Goal: Task Accomplishment & Management: Complete application form

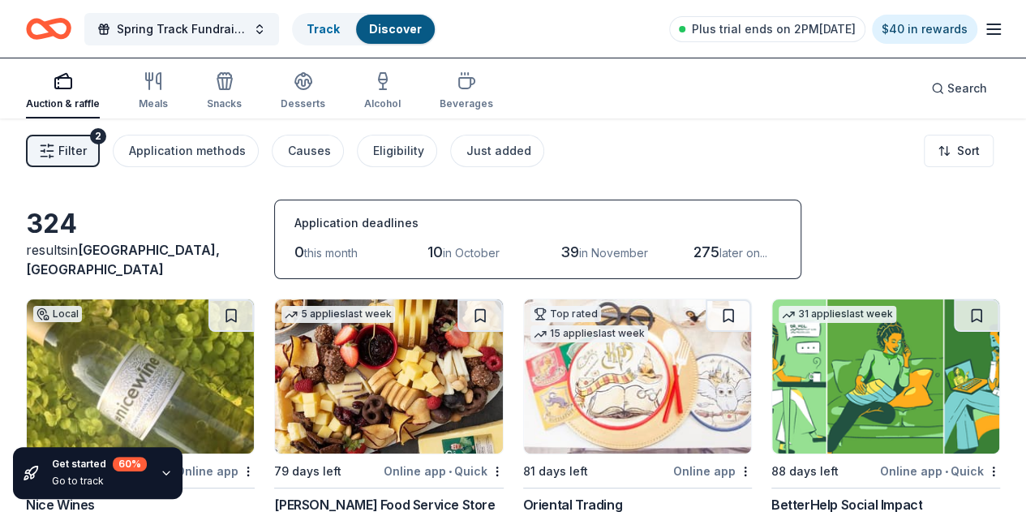
click at [270, 32] on button "Spring Track Fundraiser- Bowling Party" at bounding box center [181, 29] width 195 height 32
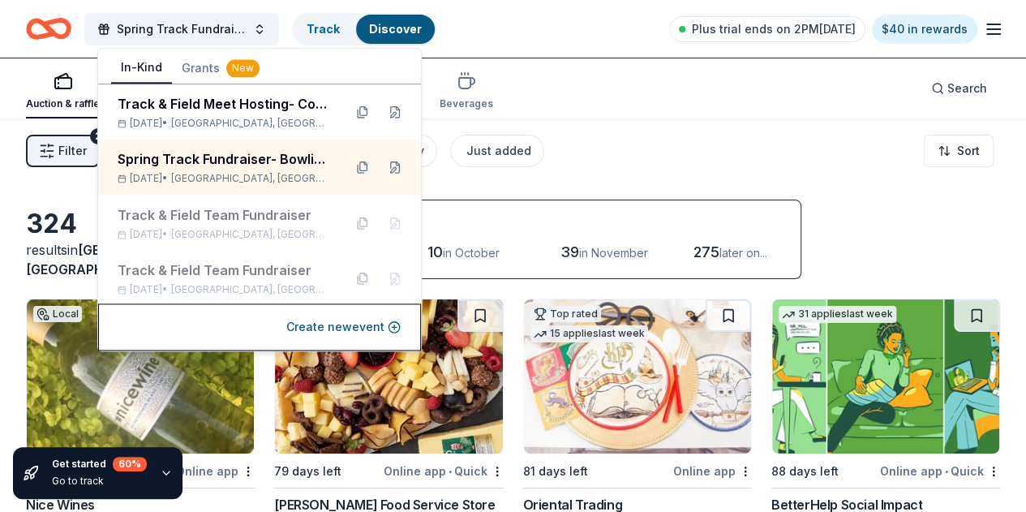
click at [264, 161] on div "Spring Track Fundraiser- Bowling Party" at bounding box center [224, 158] width 212 height 19
click at [801, 103] on div "Auction & raffle Meals Snacks Desserts Alcohol Beverages Search" at bounding box center [513, 88] width 974 height 60
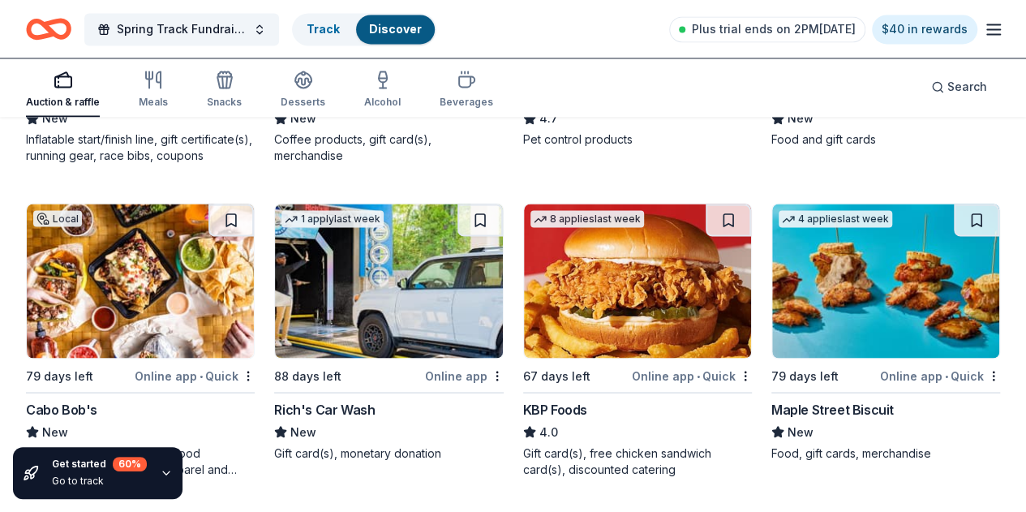
scroll to position [1343, 0]
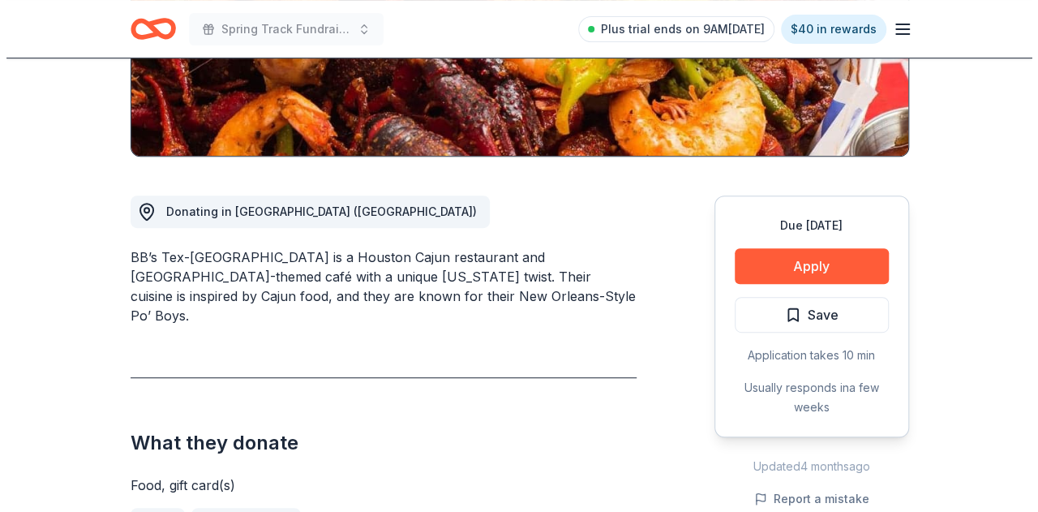
scroll to position [339, 0]
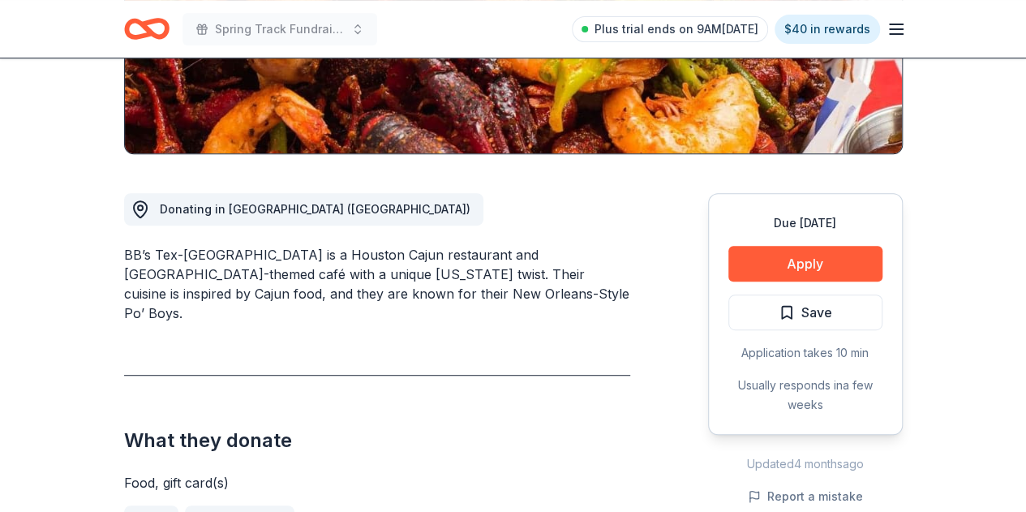
click at [788, 264] on button "Apply" at bounding box center [805, 264] width 154 height 36
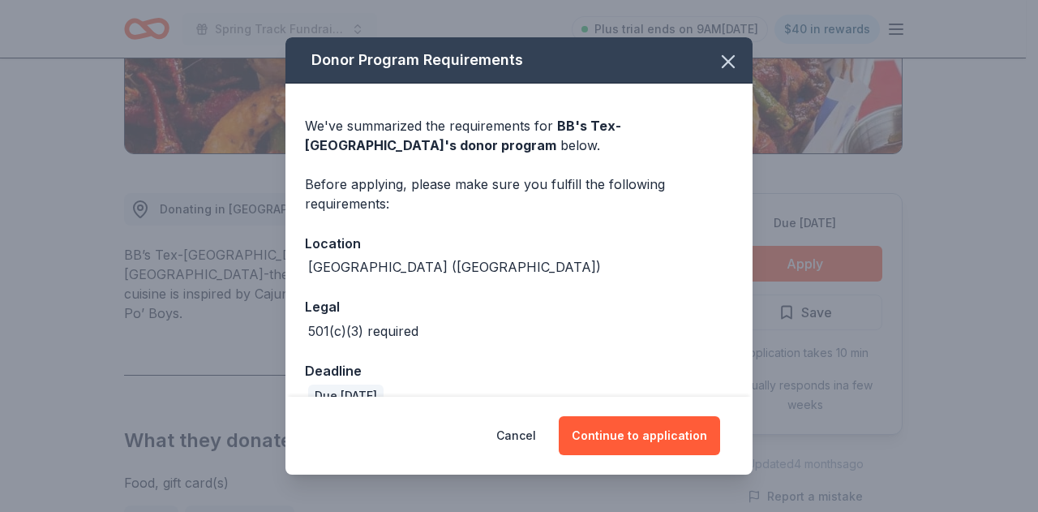
click at [617, 431] on button "Continue to application" at bounding box center [639, 435] width 161 height 39
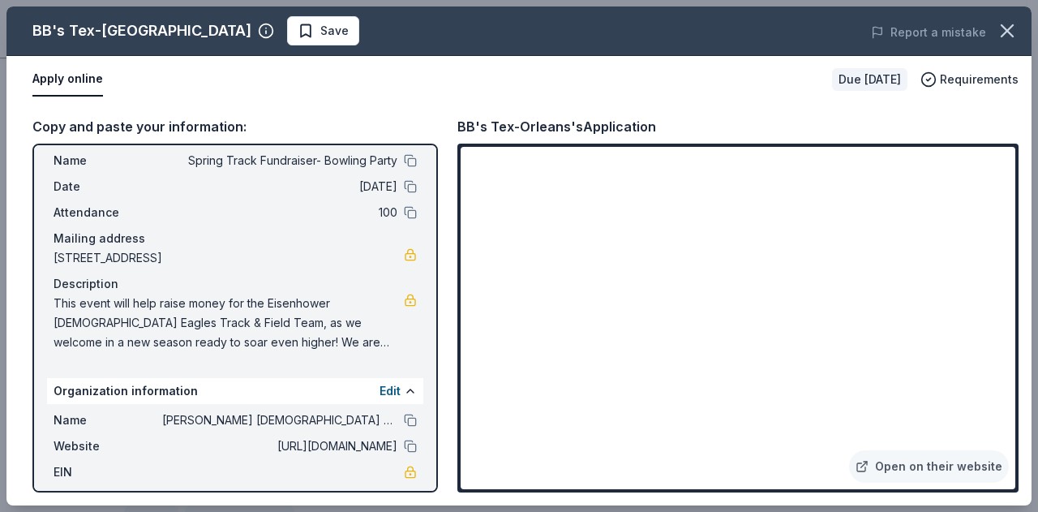
scroll to position [19, 0]
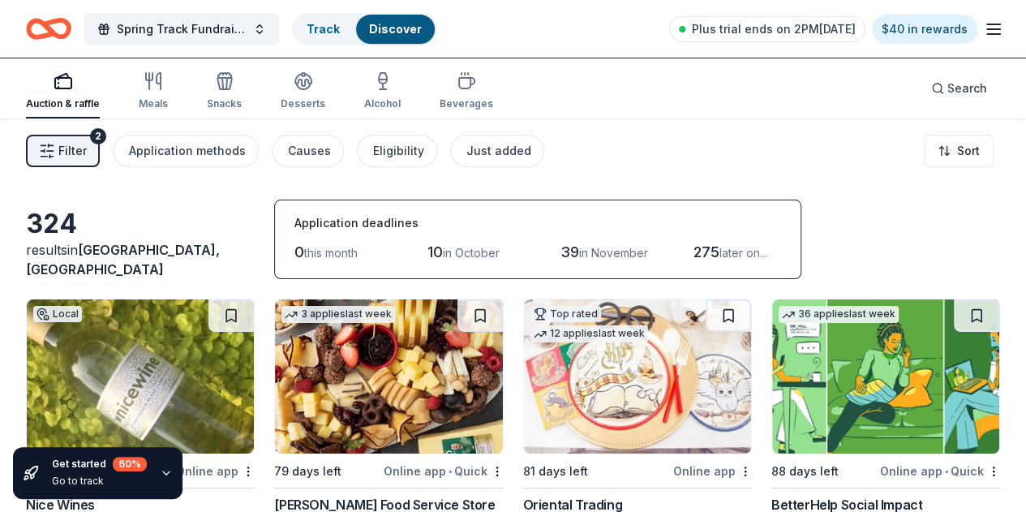
click at [954, 90] on span "Search" at bounding box center [967, 88] width 40 height 19
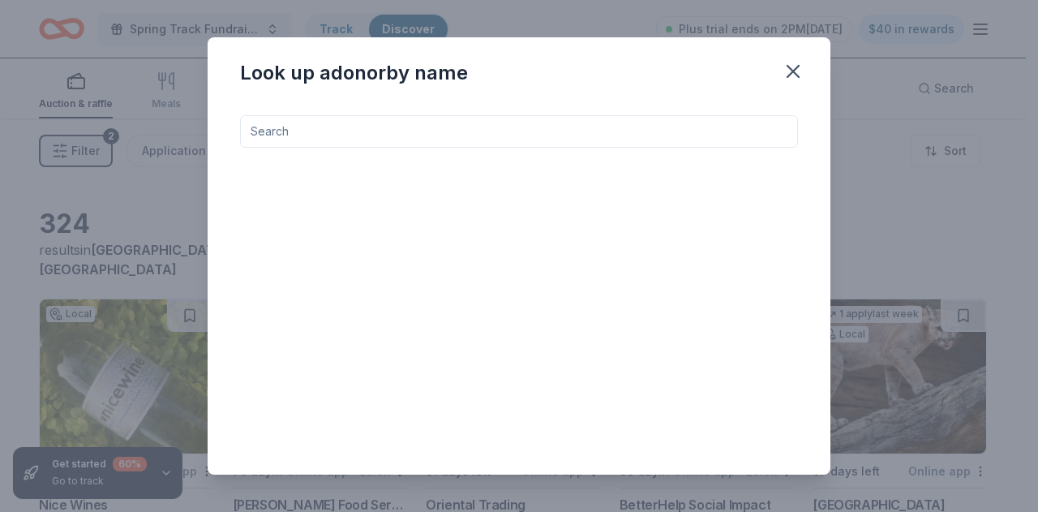
click at [539, 131] on input at bounding box center [519, 131] width 558 height 32
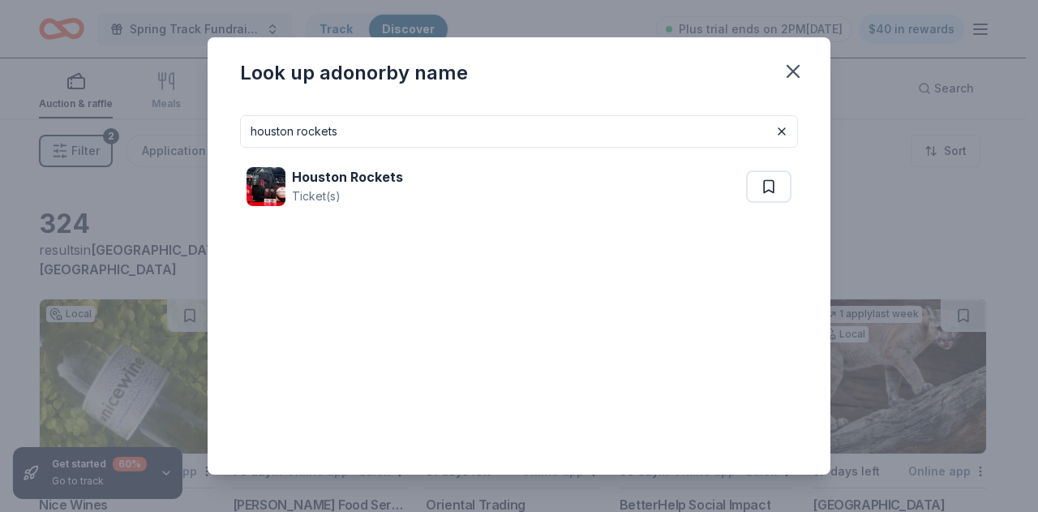
type input "houston rockets"
click at [386, 186] on div "Houston Rockets" at bounding box center [347, 176] width 111 height 19
click at [795, 66] on icon "button" at bounding box center [793, 71] width 23 height 23
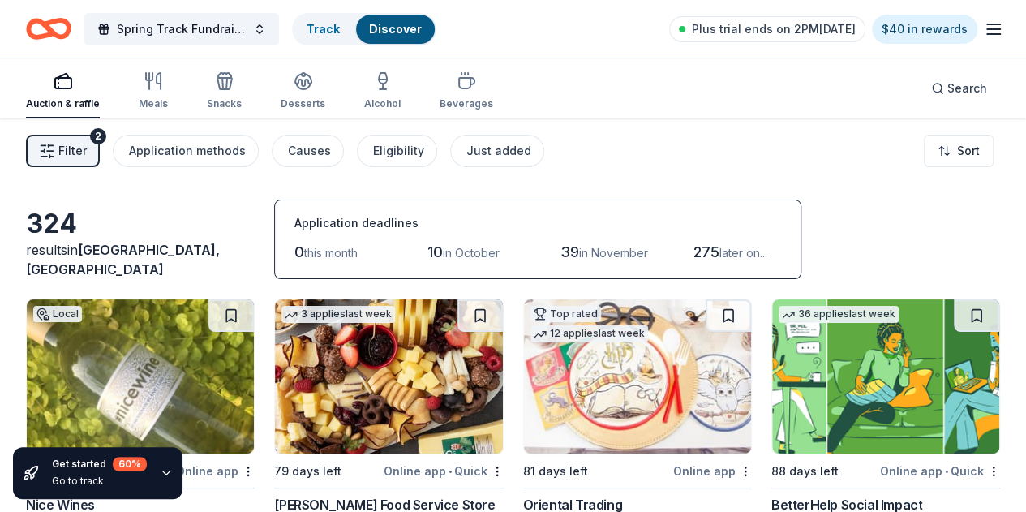
click at [264, 27] on button "Spring Track Fundraiser- Bowling Party" at bounding box center [181, 29] width 195 height 32
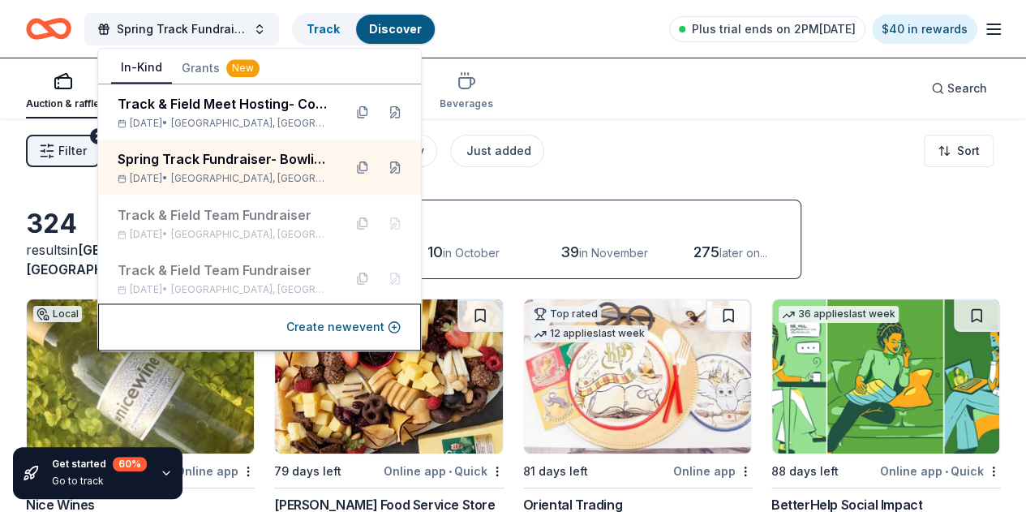
click at [384, 165] on button at bounding box center [395, 167] width 26 height 26
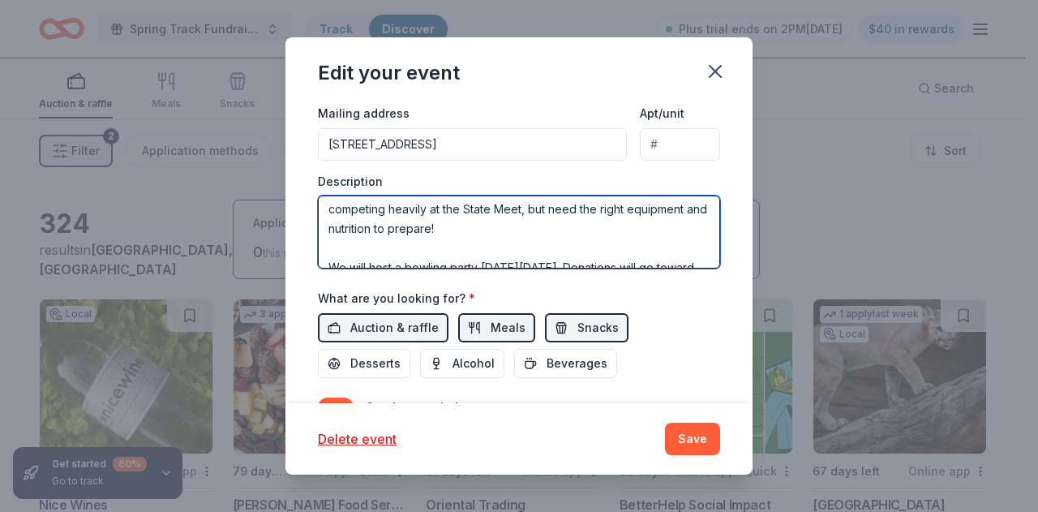
scroll to position [97, 0]
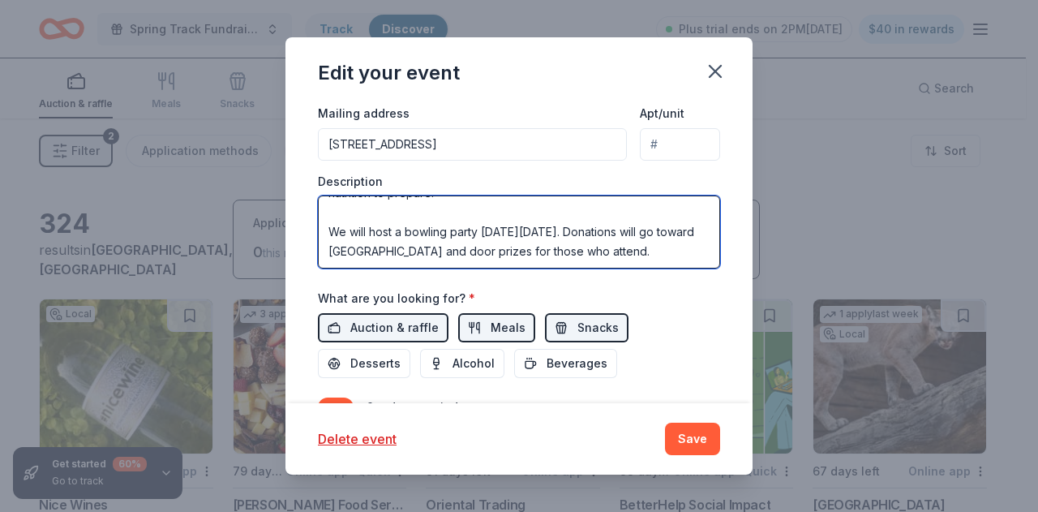
drag, startPoint x: 328, startPoint y: 205, endPoint x: 509, endPoint y: 249, distance: 186.0
click at [509, 249] on textarea "This event will help raise money for the Eisenhower [DEMOGRAPHIC_DATA] Eagles T…" at bounding box center [519, 231] width 402 height 73
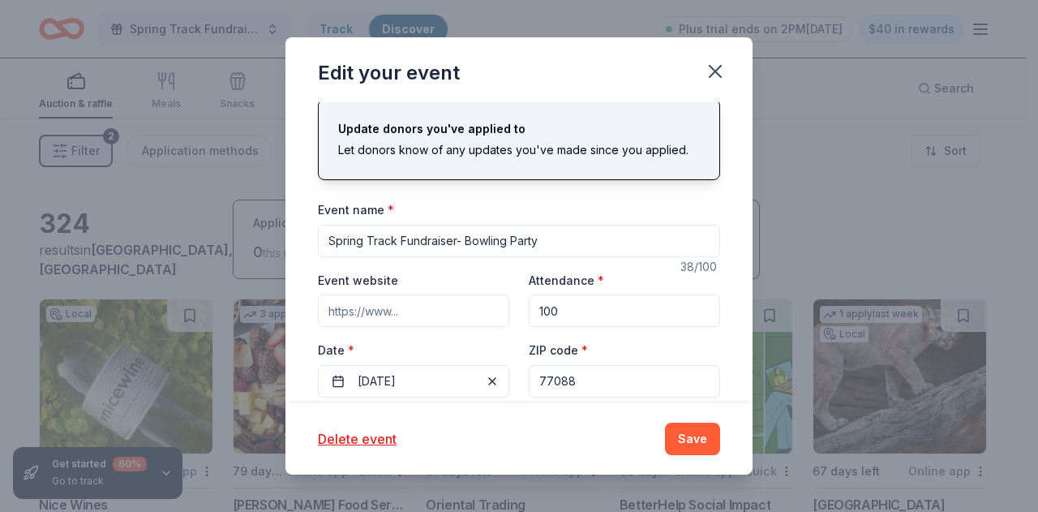
scroll to position [0, 0]
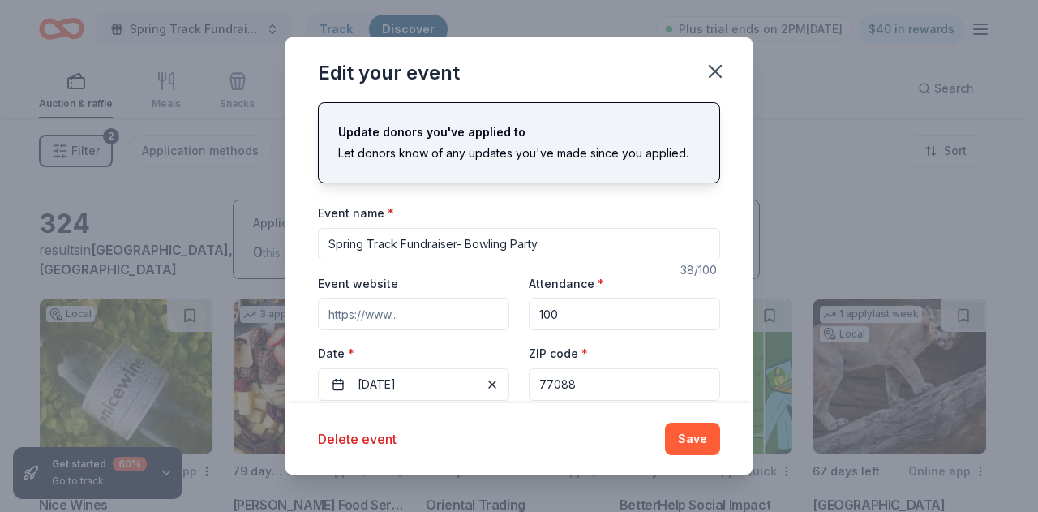
click at [715, 77] on icon "button" at bounding box center [715, 71] width 23 height 23
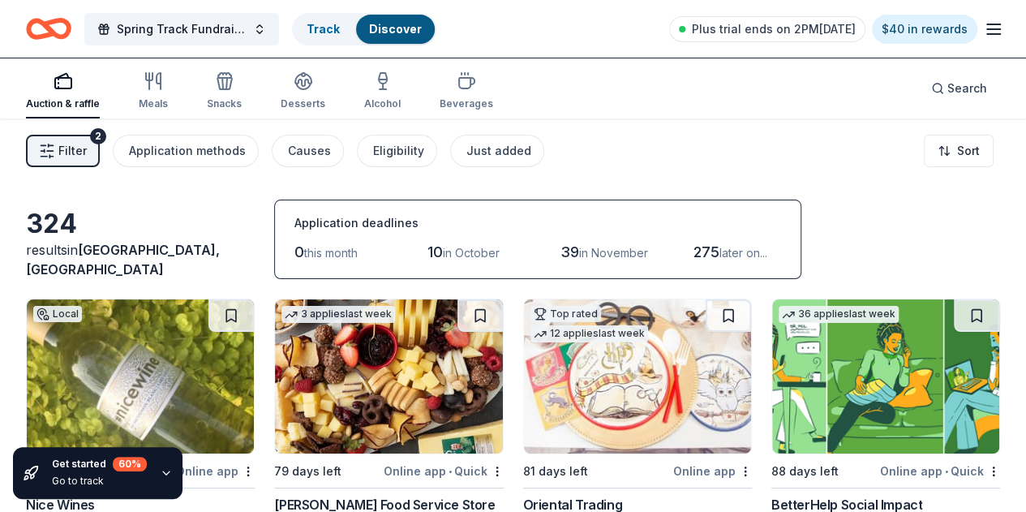
click at [947, 90] on span "Search" at bounding box center [967, 88] width 40 height 19
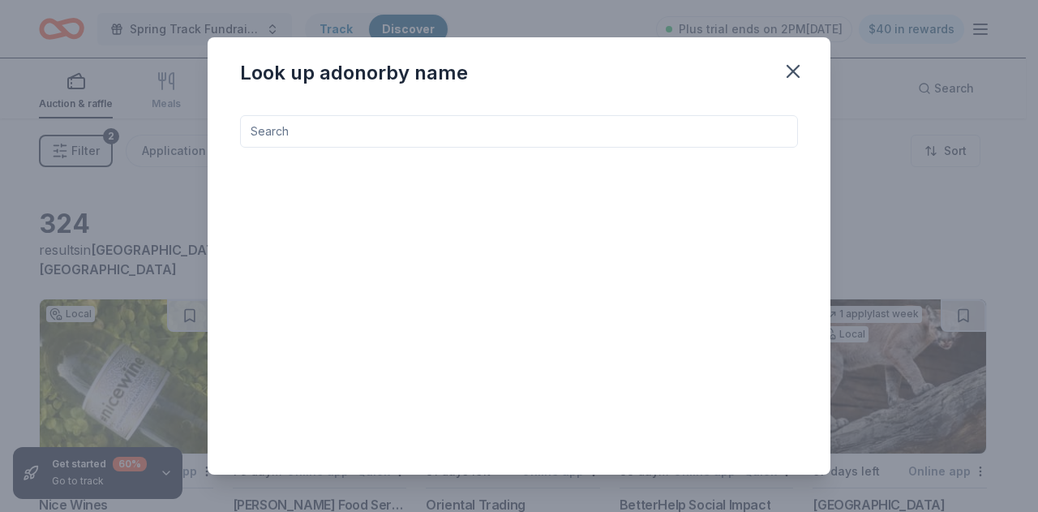
click at [499, 127] on input at bounding box center [519, 131] width 558 height 32
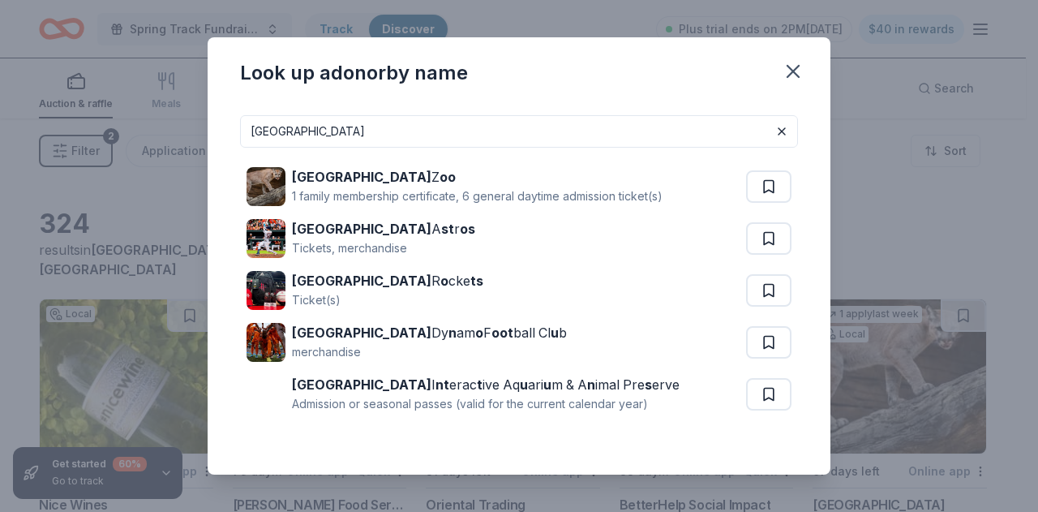
type input "houston rockets"
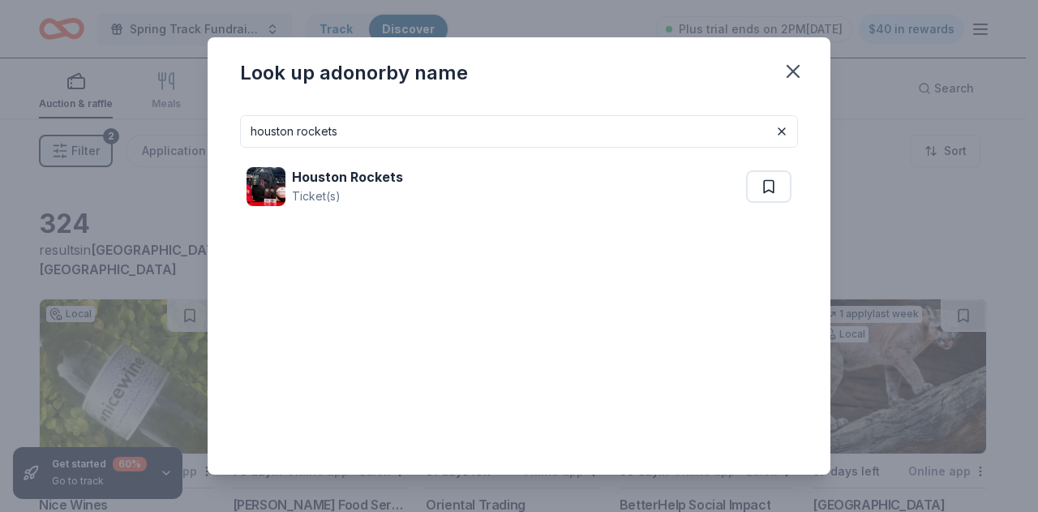
click at [490, 182] on div "Houston Rockets Ticket(s)" at bounding box center [496, 187] width 499 height 52
click at [795, 69] on icon "button" at bounding box center [792, 71] width 11 height 11
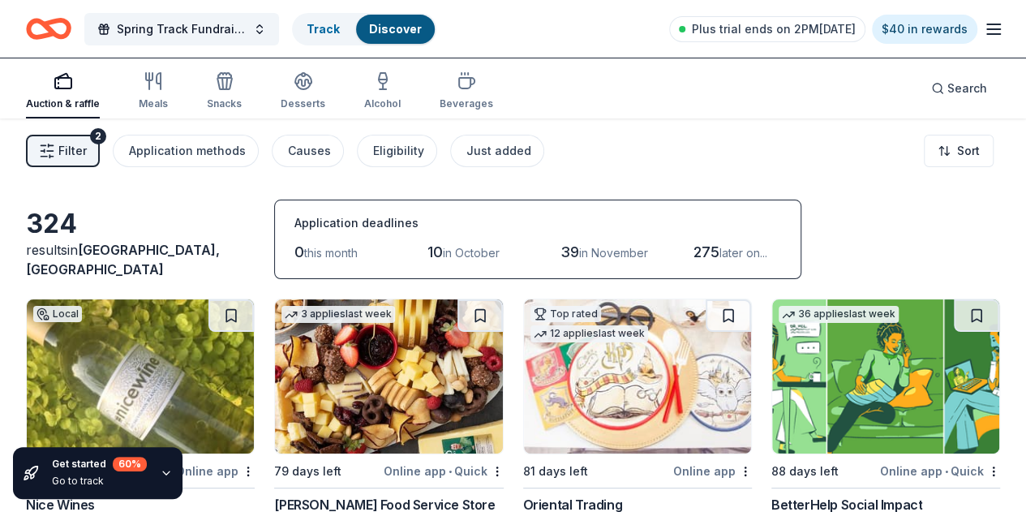
click at [984, 30] on icon "button" at bounding box center [993, 28] width 19 height 19
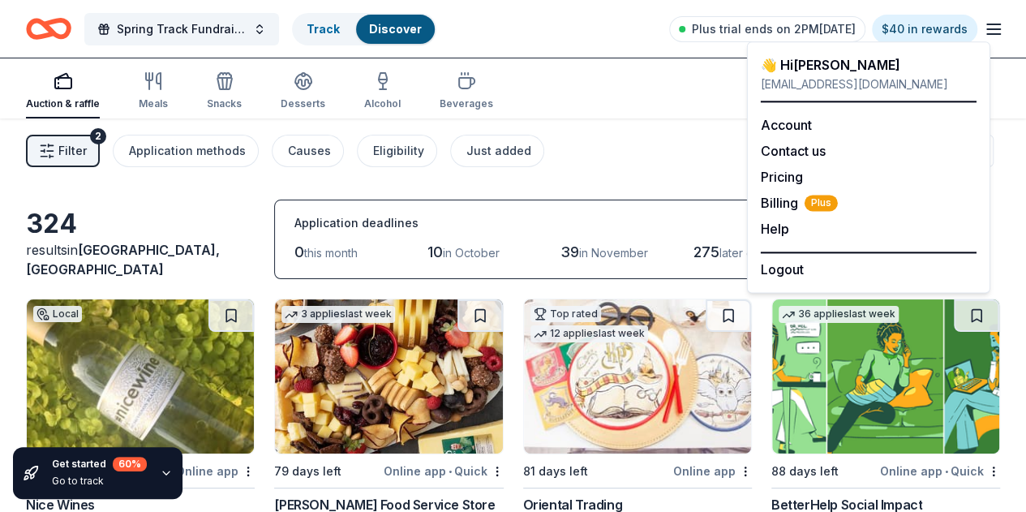
click at [636, 75] on div "Auction & raffle Meals Snacks Desserts Alcohol Beverages Search" at bounding box center [513, 88] width 974 height 60
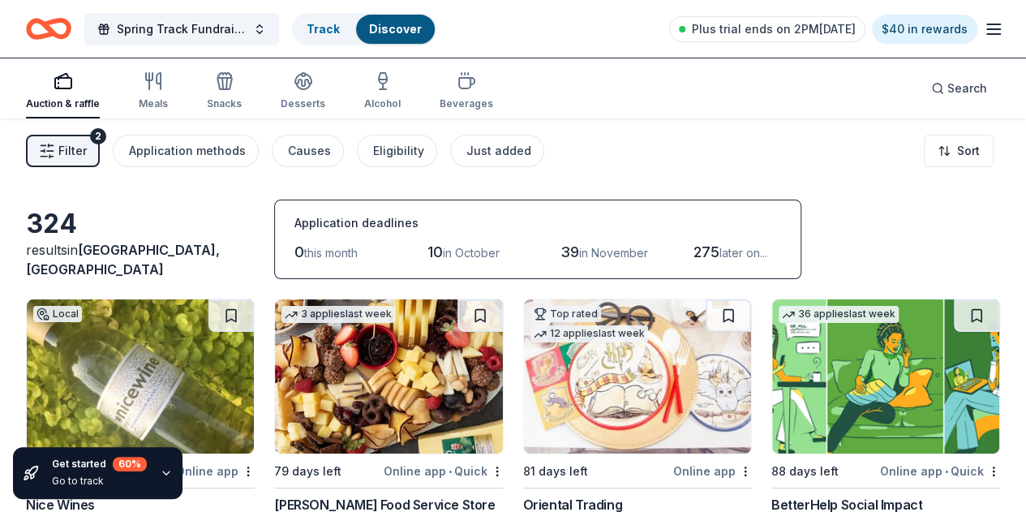
click at [949, 80] on span "Search" at bounding box center [967, 88] width 40 height 19
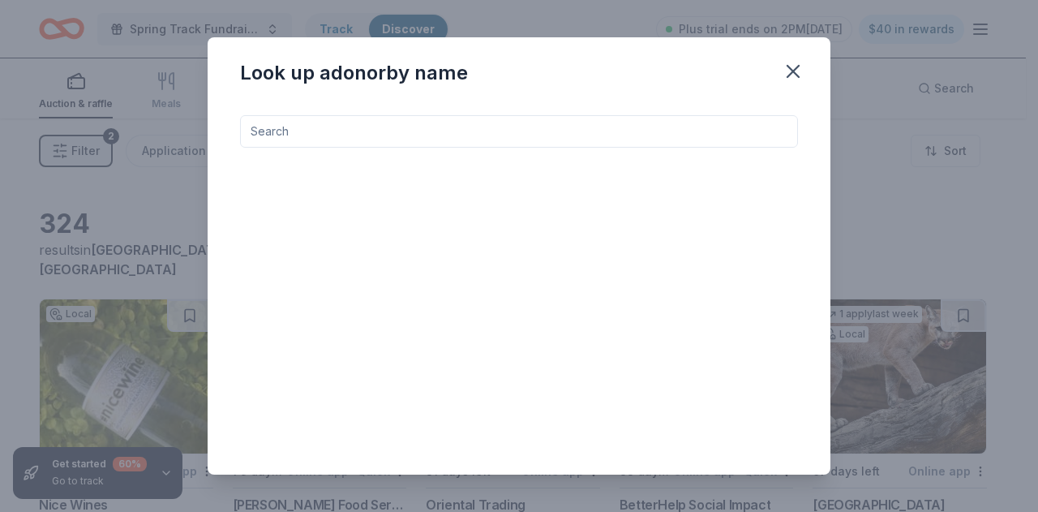
click at [571, 129] on input at bounding box center [519, 131] width 558 height 32
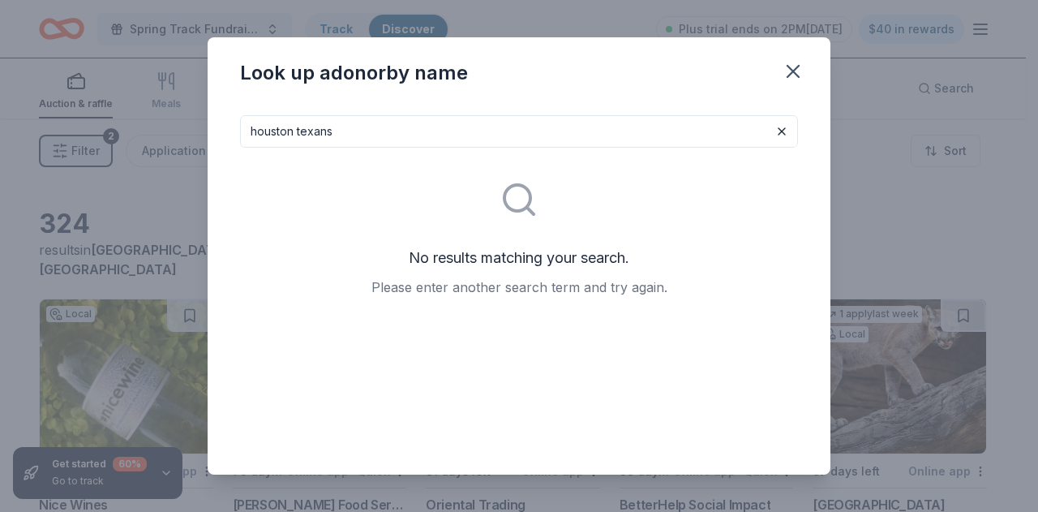
click at [498, 132] on input "houston texans" at bounding box center [519, 131] width 558 height 32
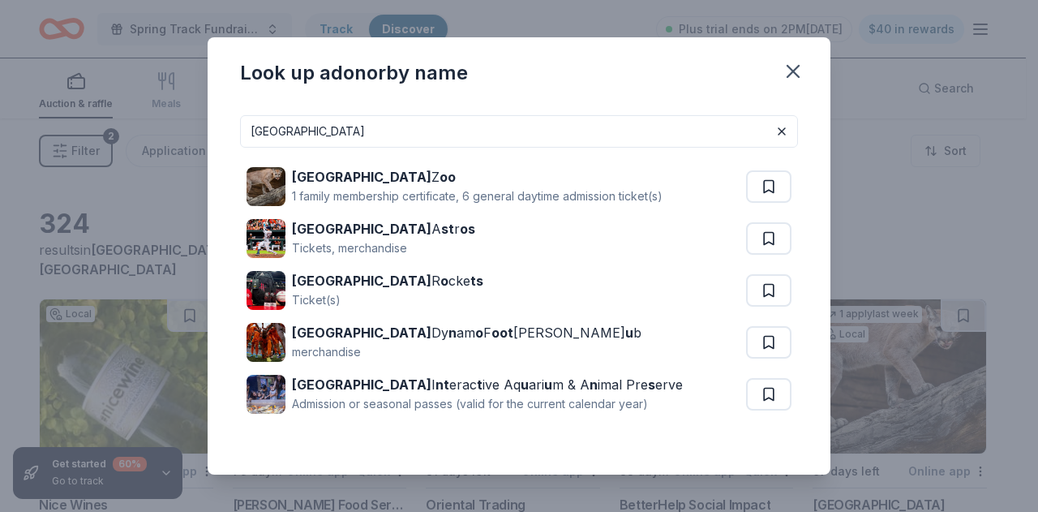
type input "houston"
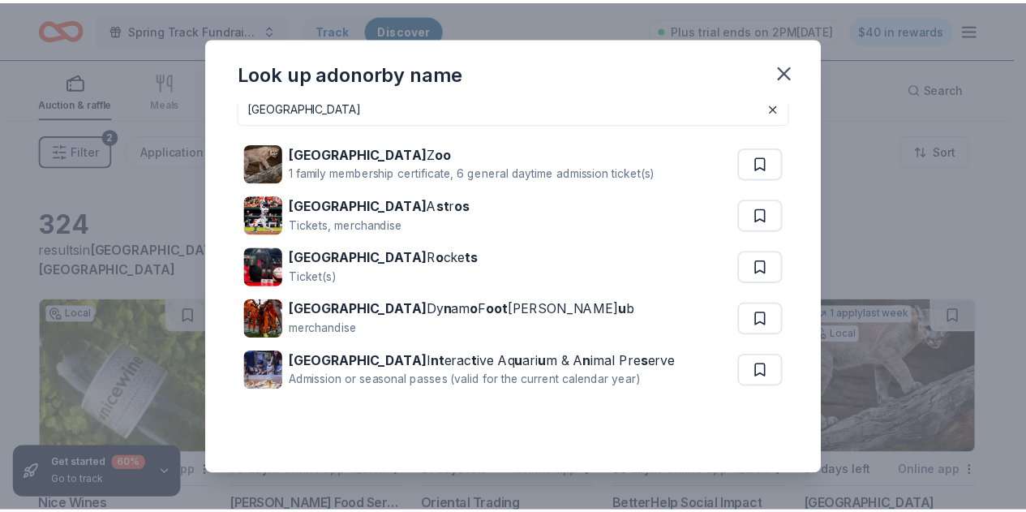
scroll to position [29, 0]
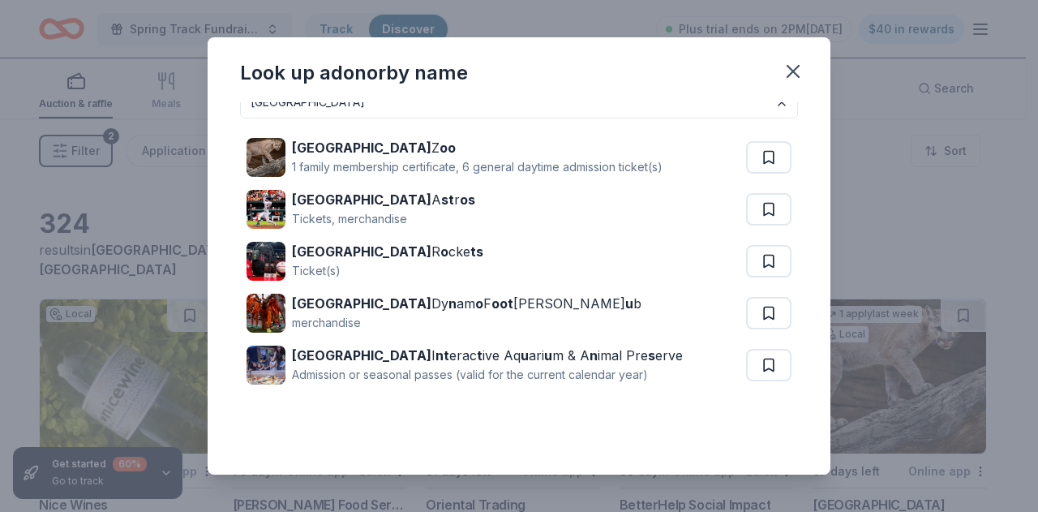
click at [796, 75] on icon "button" at bounding box center [792, 71] width 11 height 11
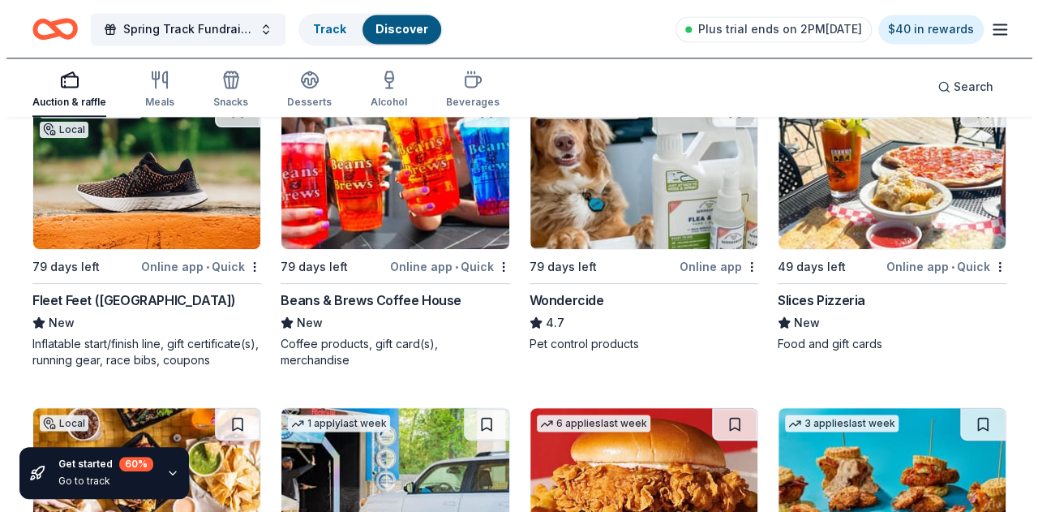
scroll to position [1143, 0]
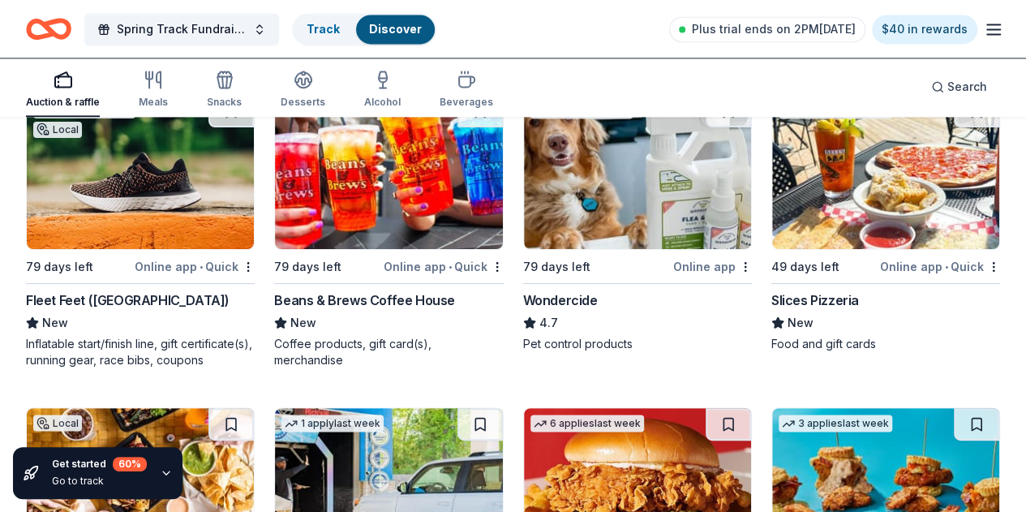
click at [254, 408] on img at bounding box center [140, 485] width 227 height 154
click at [271, 28] on button "Spring Track Fundraiser- Bowling Party" at bounding box center [181, 29] width 195 height 32
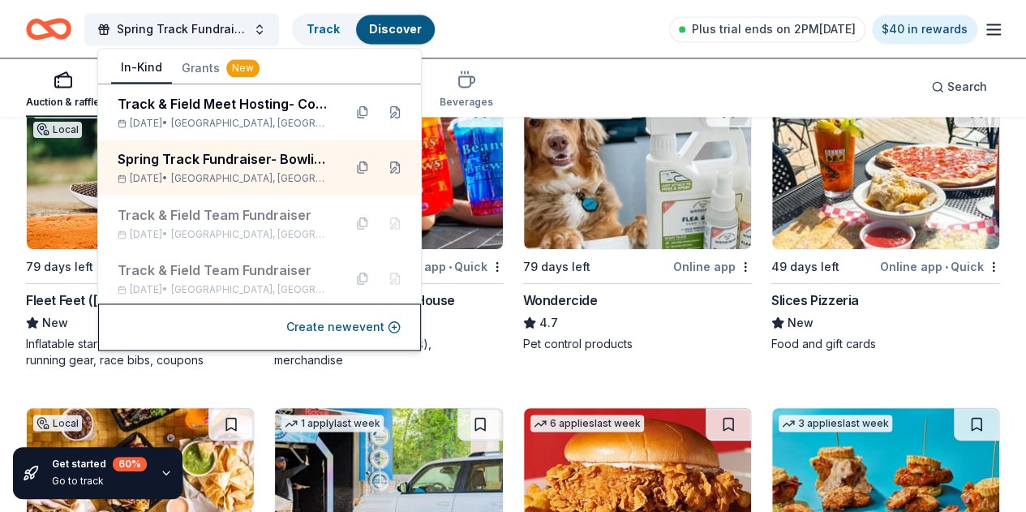
click at [382, 168] on button at bounding box center [395, 167] width 26 height 26
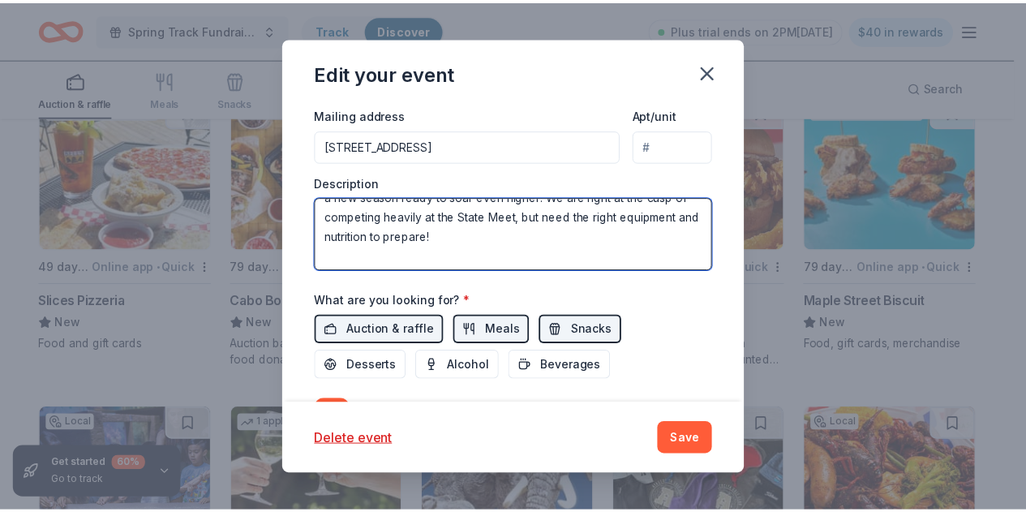
scroll to position [97, 0]
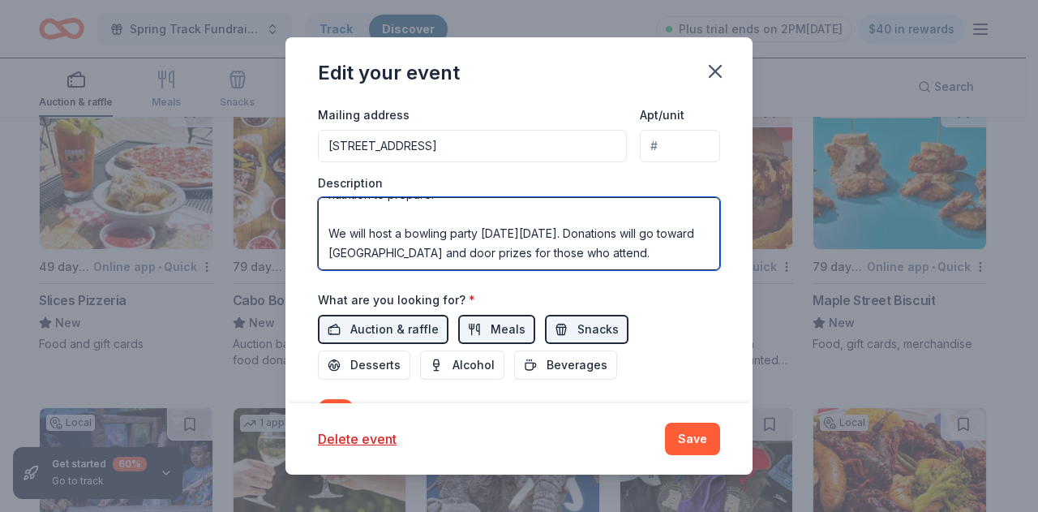
drag, startPoint x: 328, startPoint y: 209, endPoint x: 662, endPoint y: 256, distance: 336.6
click at [662, 256] on textarea "This event will help raise money for the Eisenhower [DEMOGRAPHIC_DATA] Eagles T…" at bounding box center [519, 233] width 402 height 73
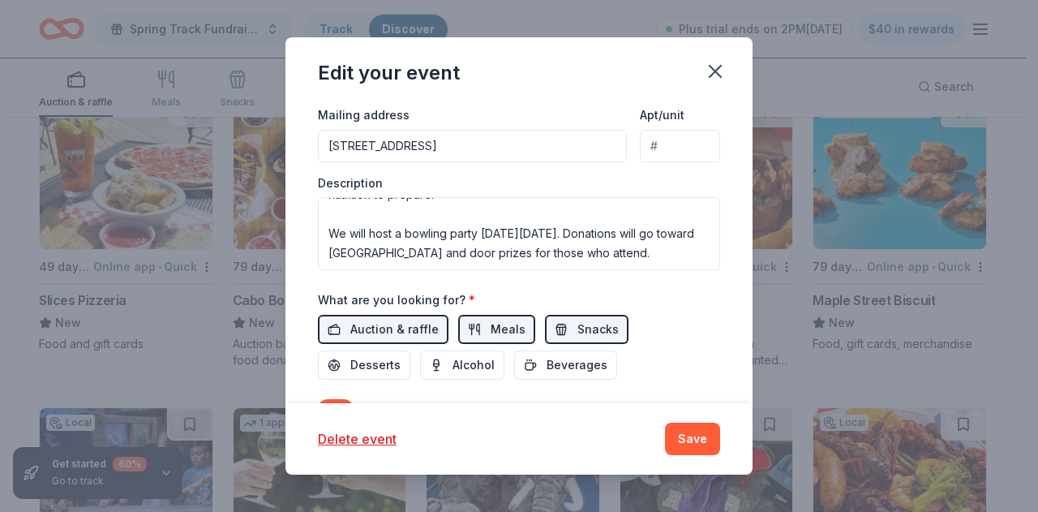
click at [718, 71] on icon "button" at bounding box center [715, 71] width 23 height 23
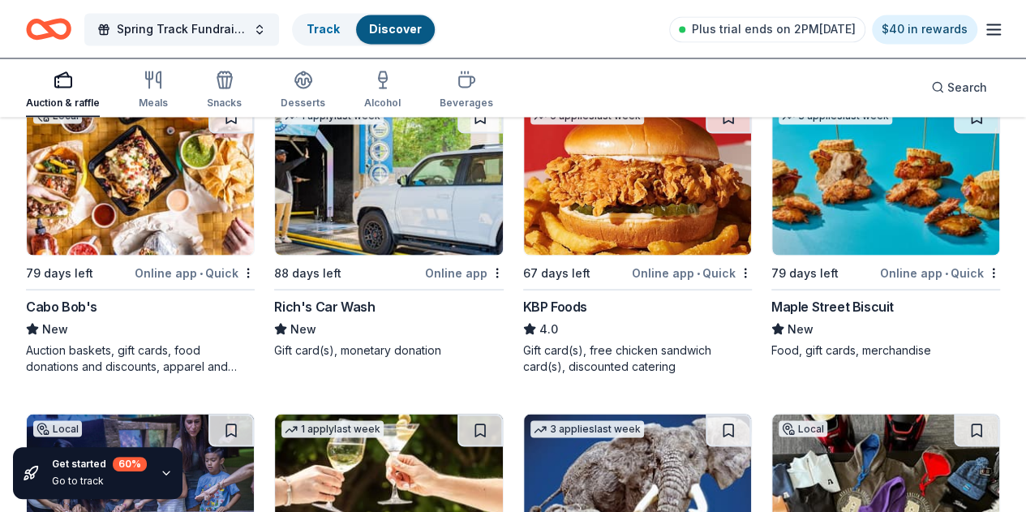
scroll to position [1448, 0]
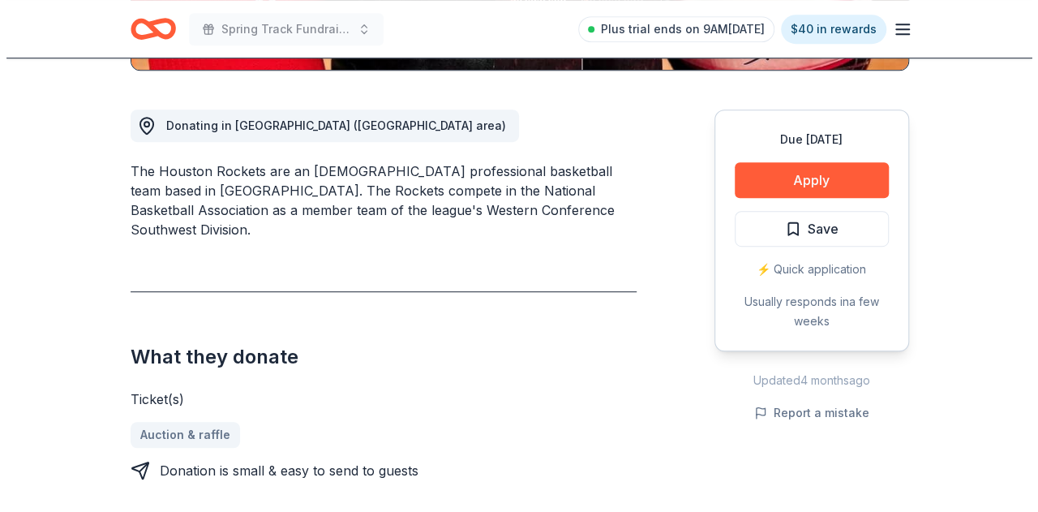
scroll to position [431, 0]
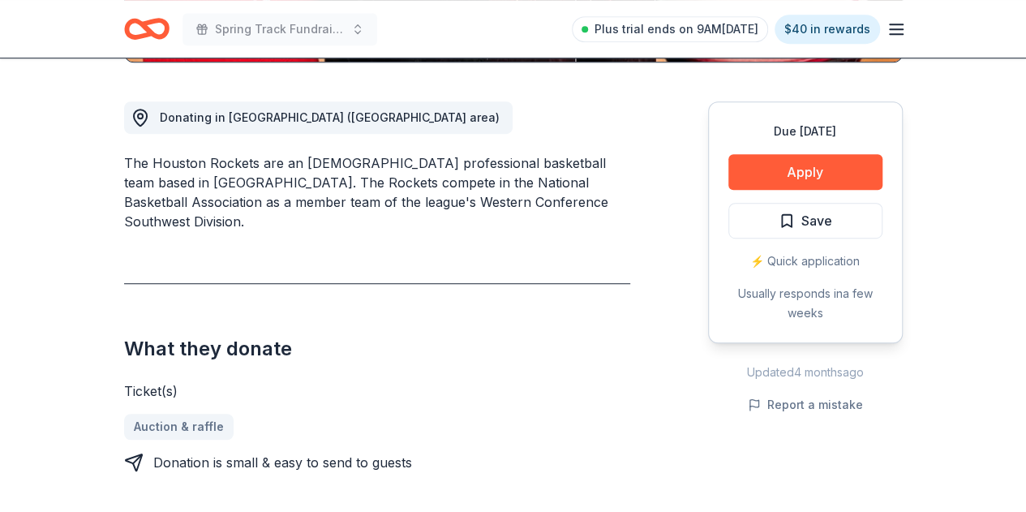
click at [822, 171] on button "Apply" at bounding box center [805, 172] width 154 height 36
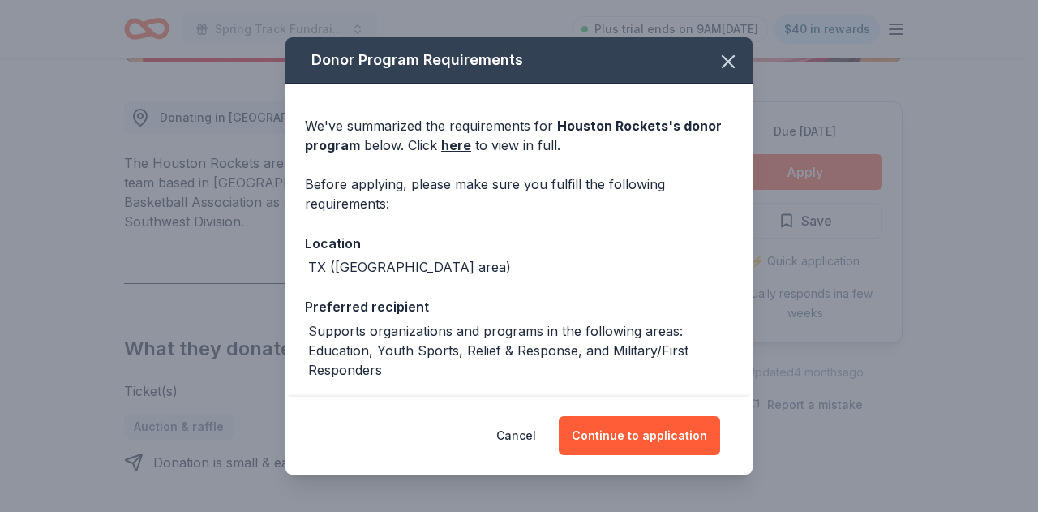
click at [625, 427] on button "Continue to application" at bounding box center [639, 435] width 161 height 39
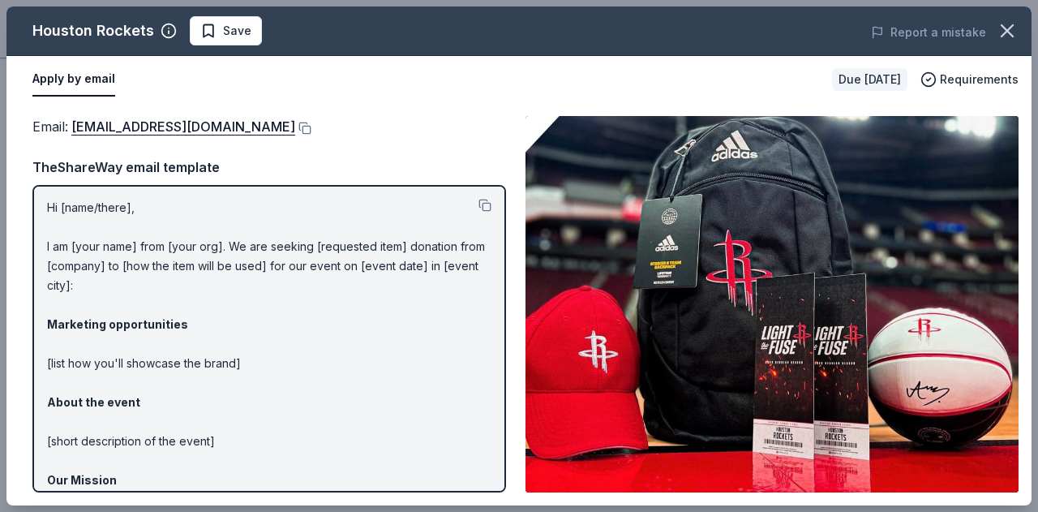
scroll to position [0, 0]
click at [45, 208] on div "Hi [name/there], I am [your name] from [your org]. We are seeking [requested it…" at bounding box center [269, 338] width 474 height 307
drag, startPoint x: 45, startPoint y: 208, endPoint x: 135, endPoint y: 471, distance: 277.5
click at [135, 471] on div "Hi [name/there], I am [your name] from [your org]. We are seeking [requested it…" at bounding box center [269, 338] width 474 height 307
click at [478, 205] on button at bounding box center [484, 206] width 13 height 13
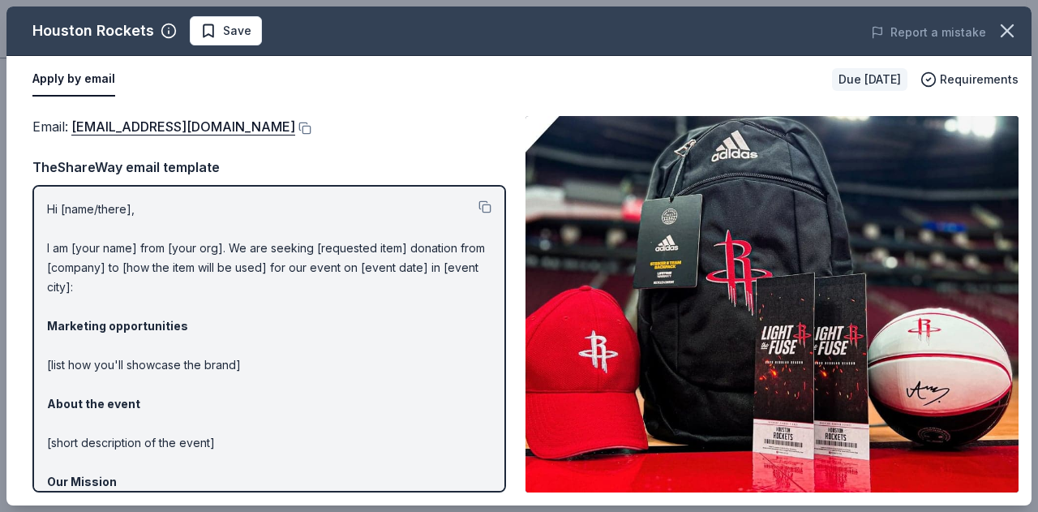
click at [978, 79] on span "Requirements" at bounding box center [979, 79] width 79 height 19
click at [610, 73] on div "Apply by email" at bounding box center [425, 79] width 787 height 34
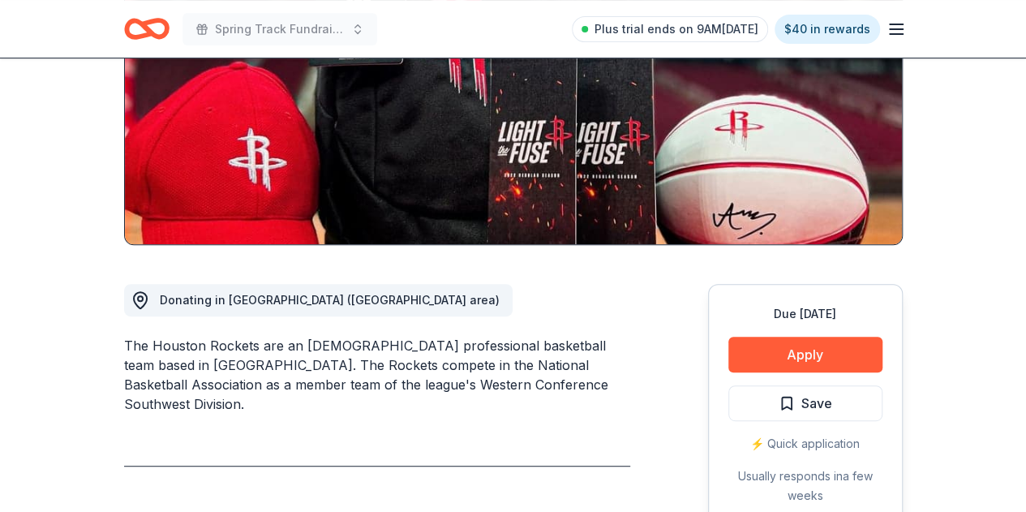
scroll to position [254, 0]
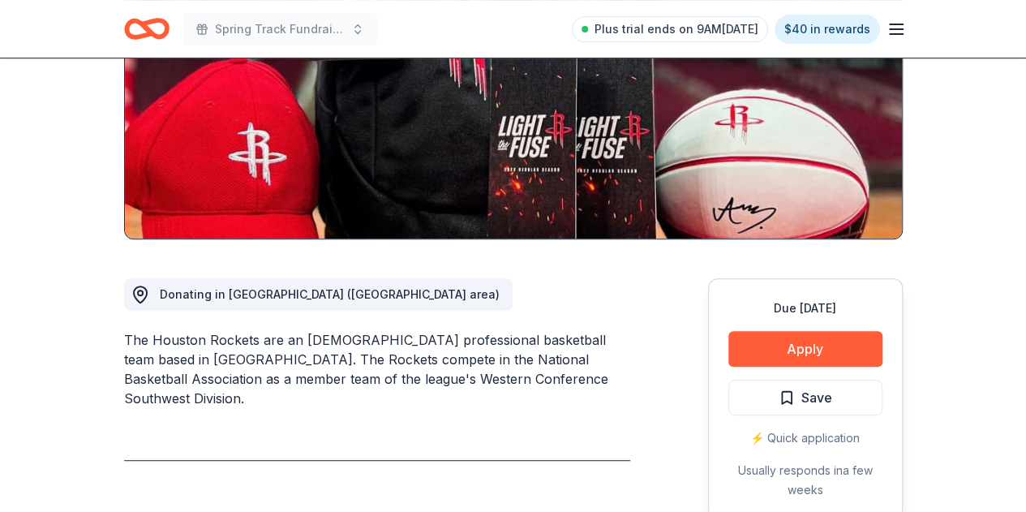
click at [806, 351] on button "Apply" at bounding box center [805, 349] width 154 height 36
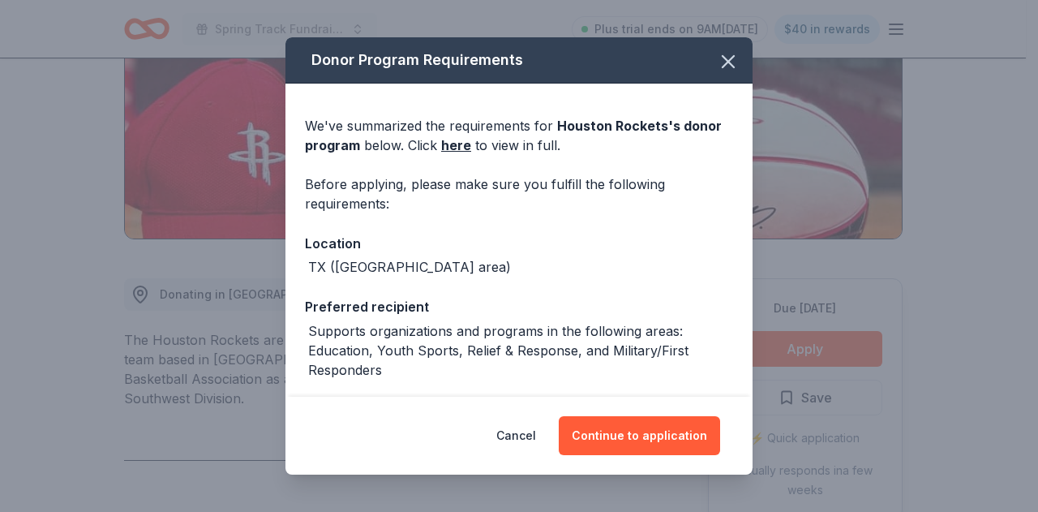
click at [662, 444] on button "Continue to application" at bounding box center [639, 435] width 161 height 39
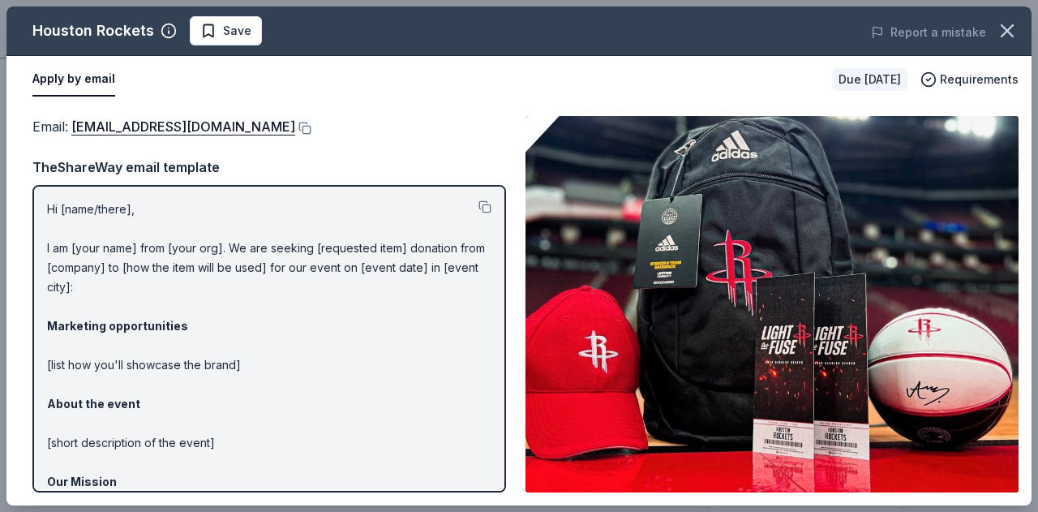
click at [1001, 27] on icon "button" at bounding box center [1007, 30] width 23 height 23
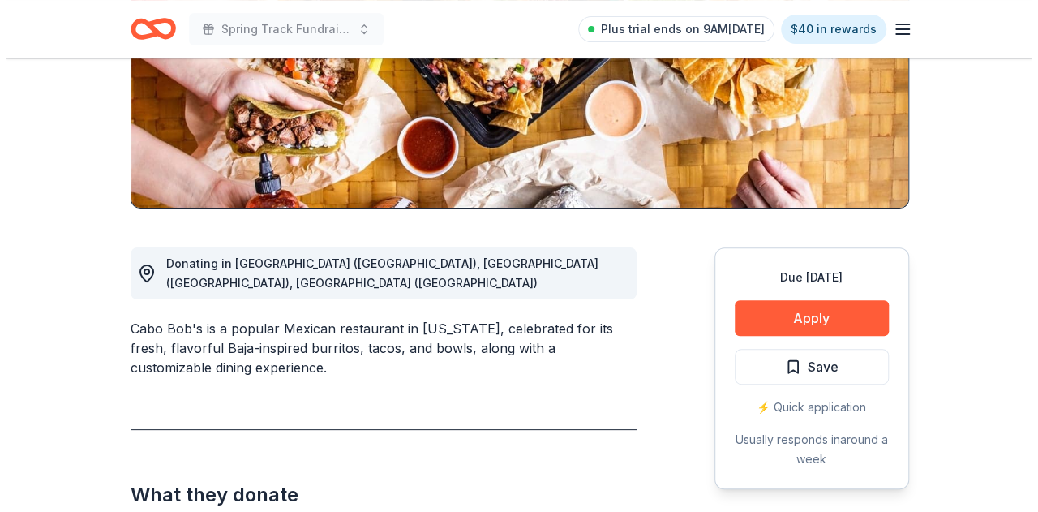
scroll to position [294, 0]
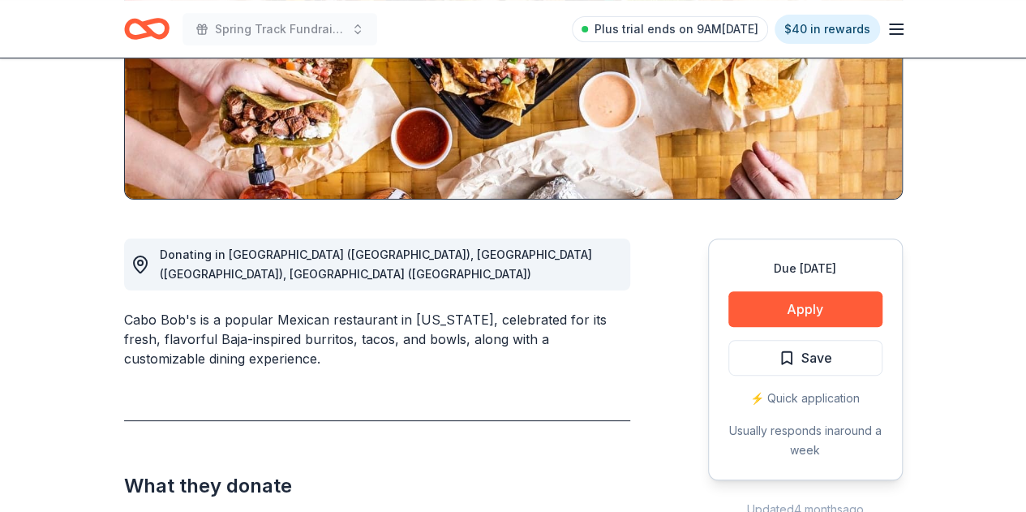
click at [834, 315] on button "Apply" at bounding box center [805, 309] width 154 height 36
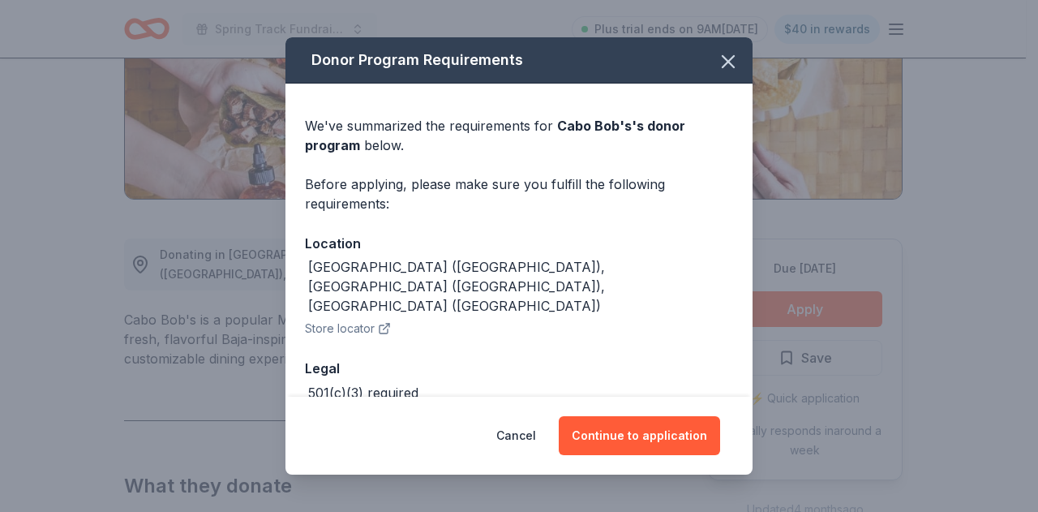
click at [652, 435] on button "Continue to application" at bounding box center [639, 435] width 161 height 39
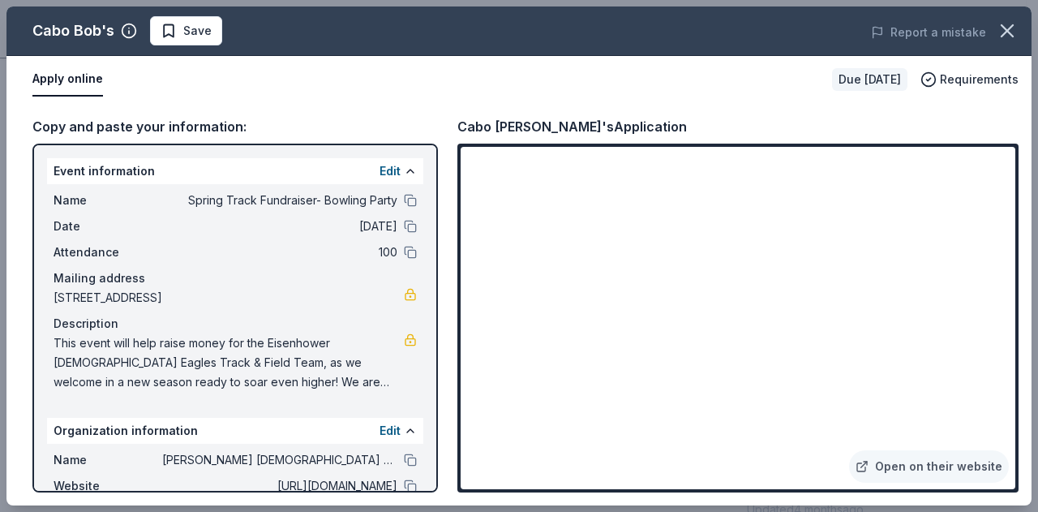
drag, startPoint x: 58, startPoint y: 340, endPoint x: 134, endPoint y: 413, distance: 104.9
click at [134, 413] on div "Event information Edit Name Spring Track Fundraiser- Bowling Party Date [DATE] …" at bounding box center [234, 318] width 405 height 349
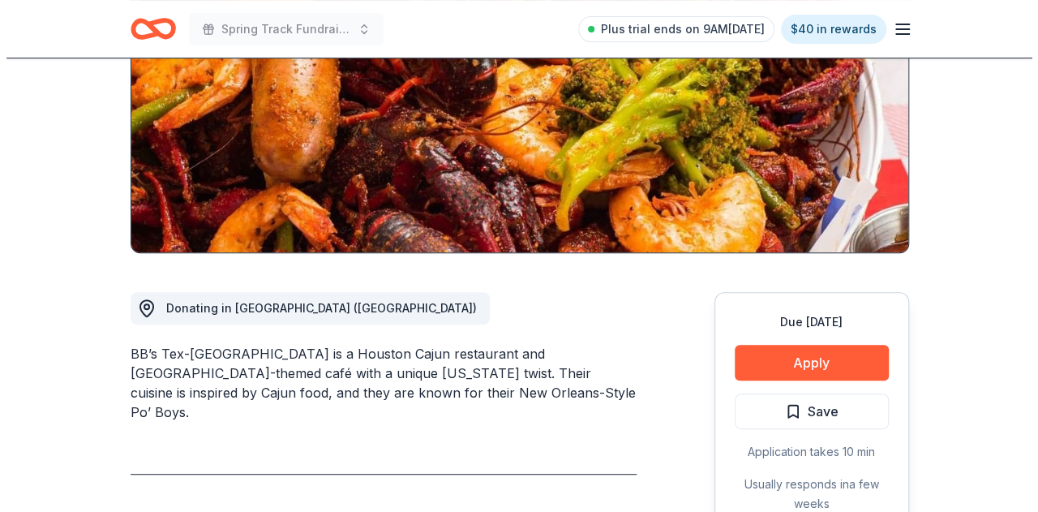
scroll to position [242, 0]
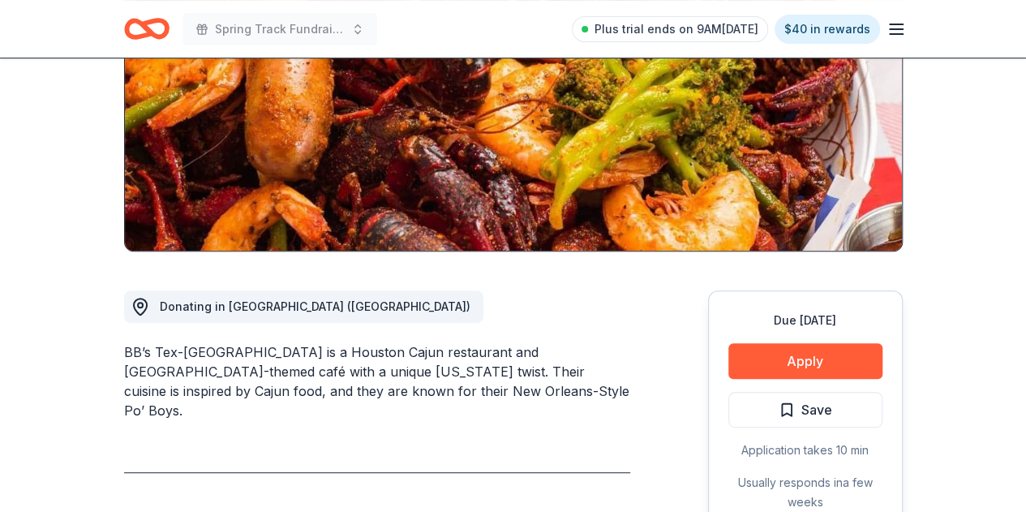
click at [819, 361] on button "Apply" at bounding box center [805, 361] width 154 height 36
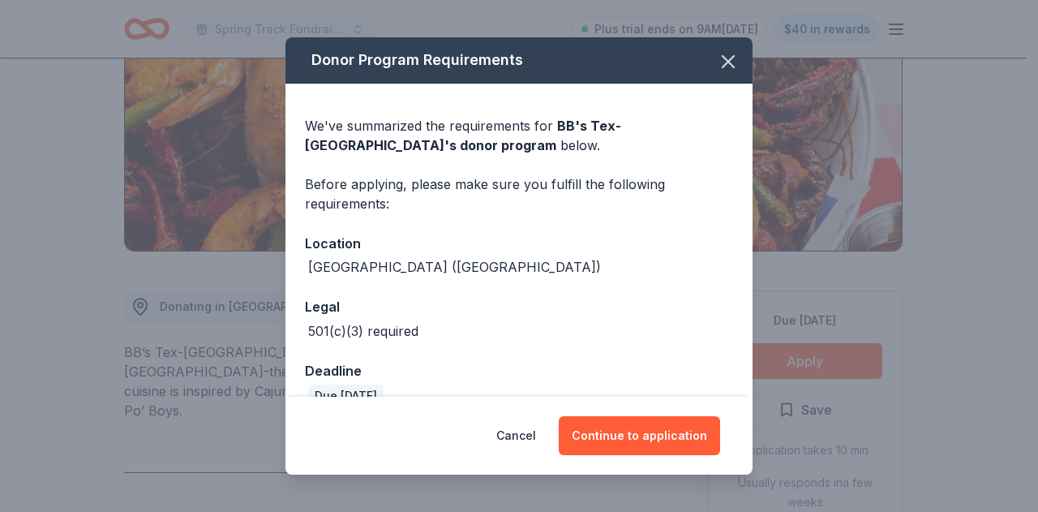
scroll to position [29, 0]
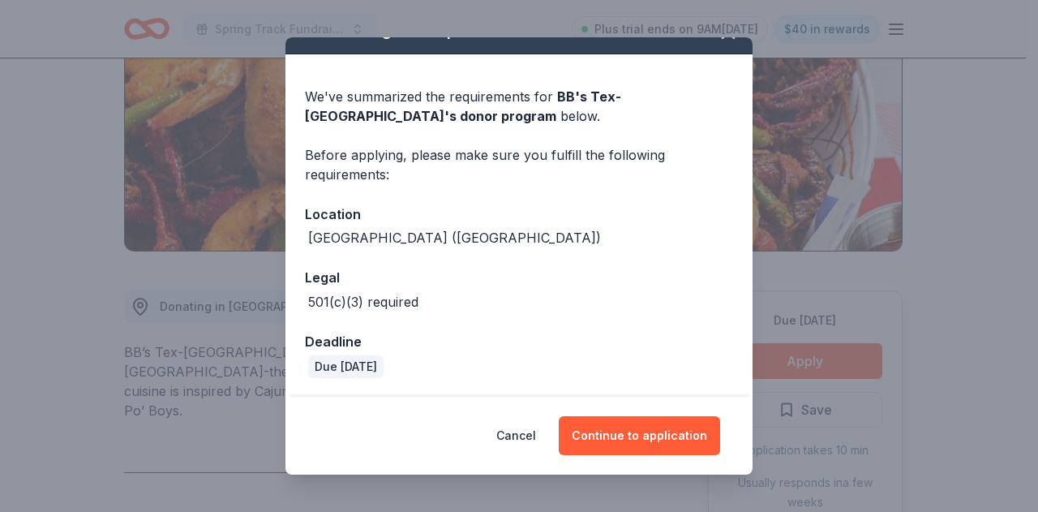
click at [654, 436] on button "Continue to application" at bounding box center [639, 435] width 161 height 39
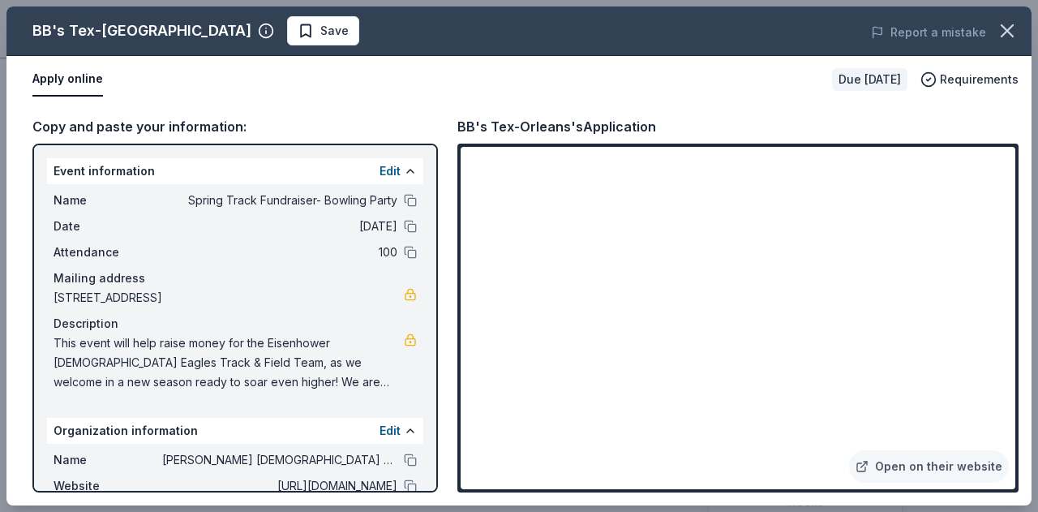
click at [941, 467] on link "Open on their website" at bounding box center [929, 466] width 160 height 32
